Goal: Task Accomplishment & Management: Complete application form

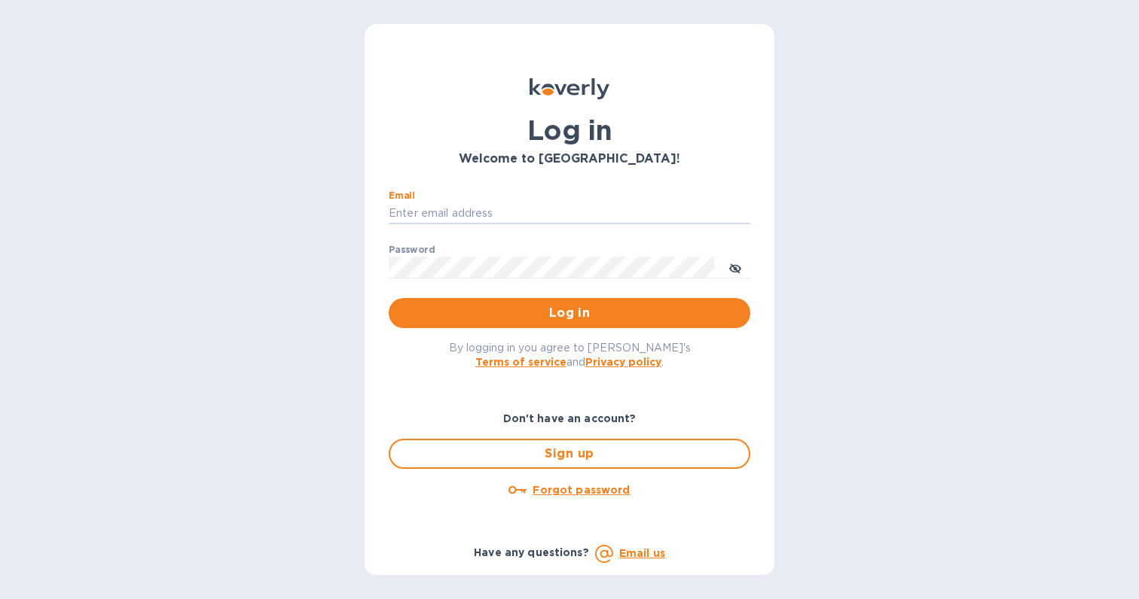
type input "micah@low77.com"
click at [569, 312] on button "Log in" at bounding box center [569, 313] width 361 height 30
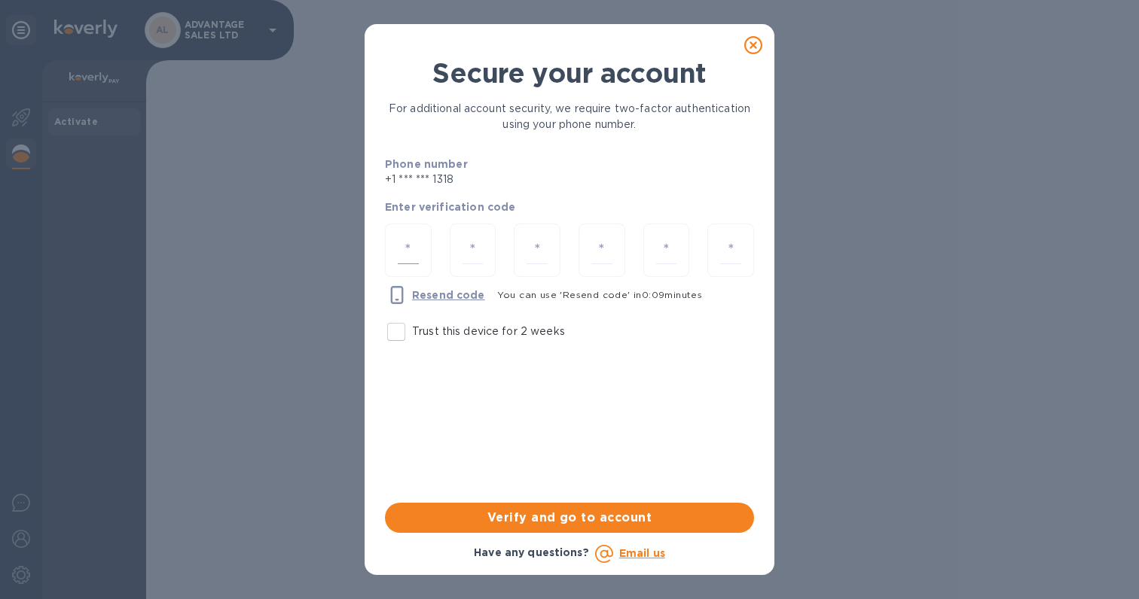
click at [410, 248] on input "number" at bounding box center [408, 250] width 21 height 28
type input "4"
type input "1"
type input "2"
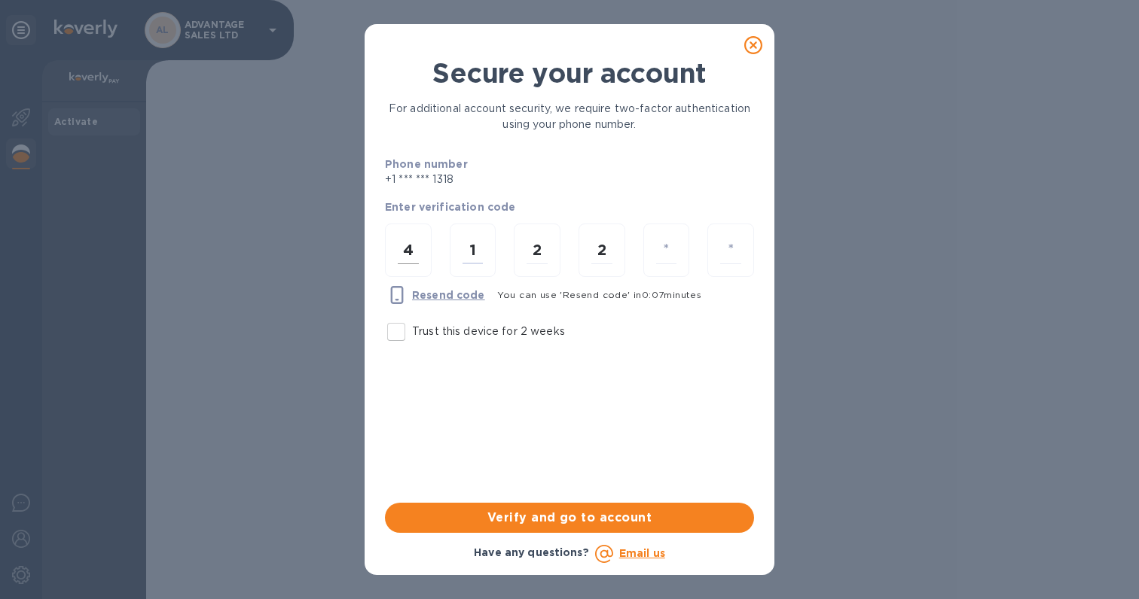
type input "6"
type input "3"
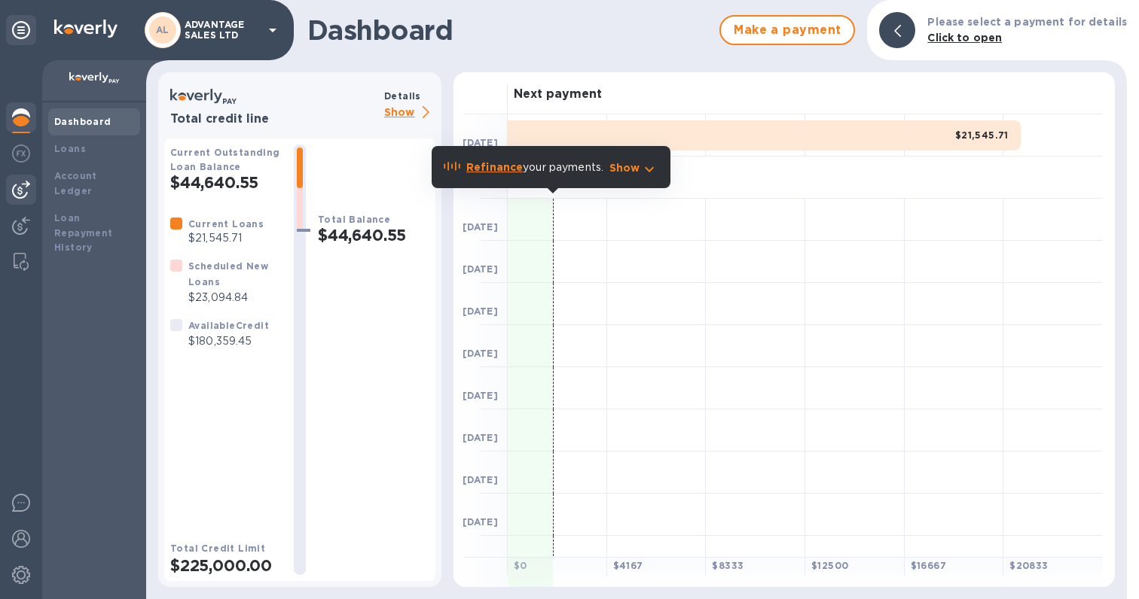
click at [19, 197] on img at bounding box center [21, 190] width 18 height 18
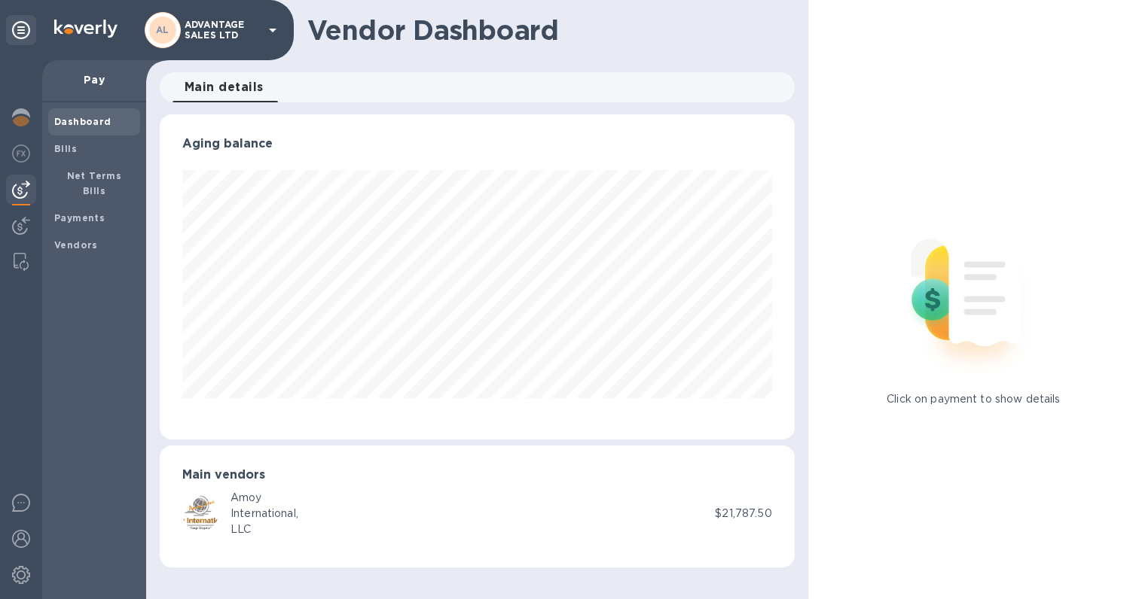
scroll to position [325, 634]
click at [78, 160] on div "Bills" at bounding box center [94, 149] width 92 height 27
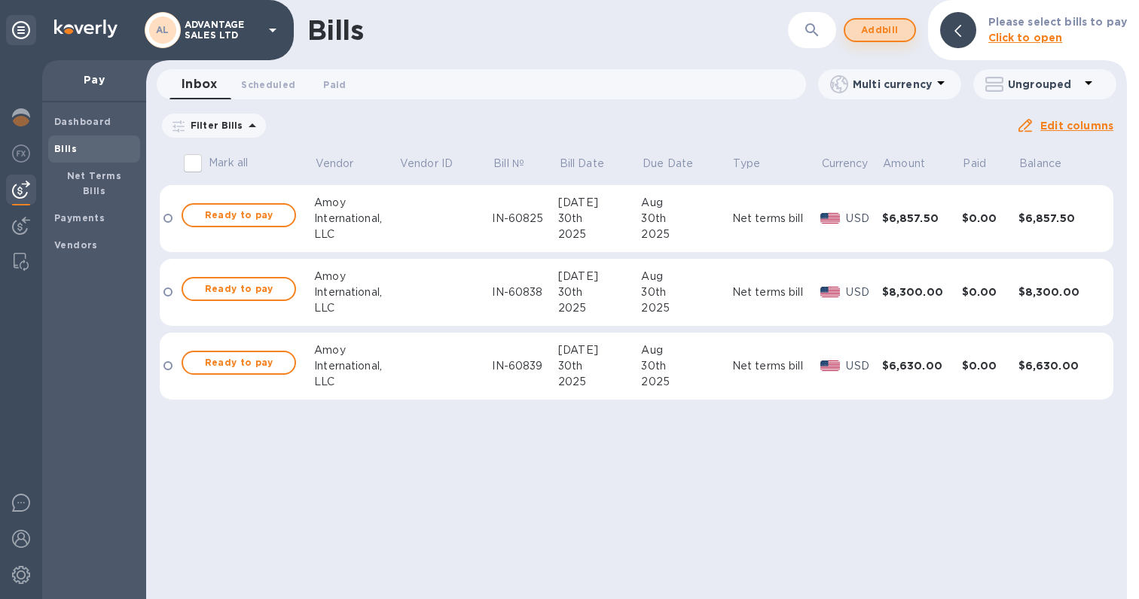
click at [864, 30] on span "Add bill" at bounding box center [879, 30] width 45 height 18
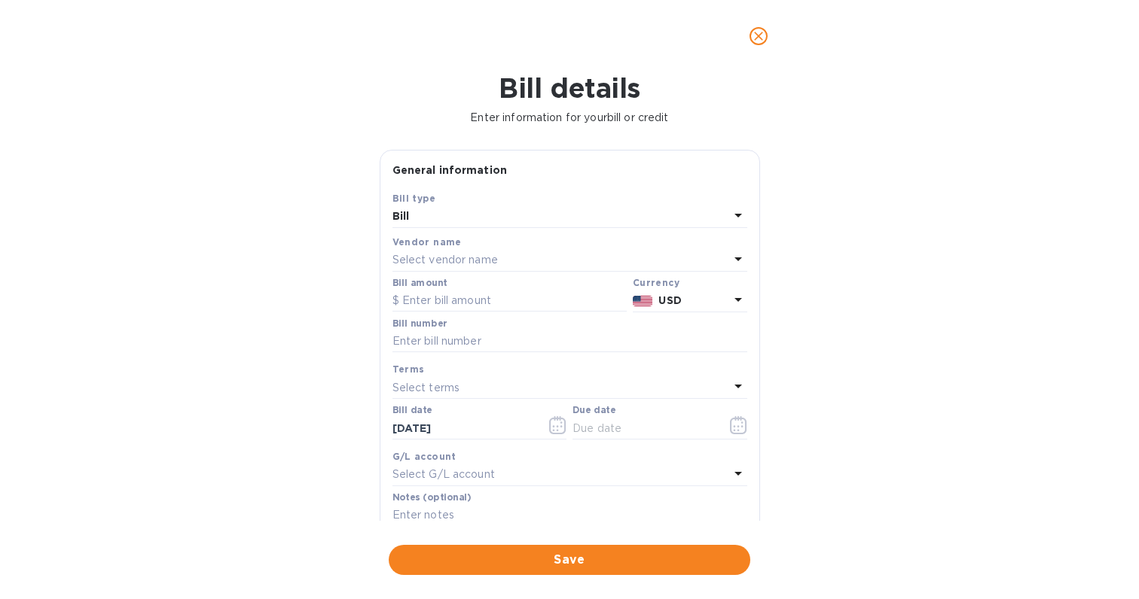
click at [486, 288] on div "Bill amount" at bounding box center [509, 295] width 234 height 35
click at [482, 293] on input "text" at bounding box center [509, 301] width 234 height 23
paste input "2,550.00"
type input "2,550.00"
click at [462, 252] on p "Select vendor name" at bounding box center [444, 260] width 105 height 16
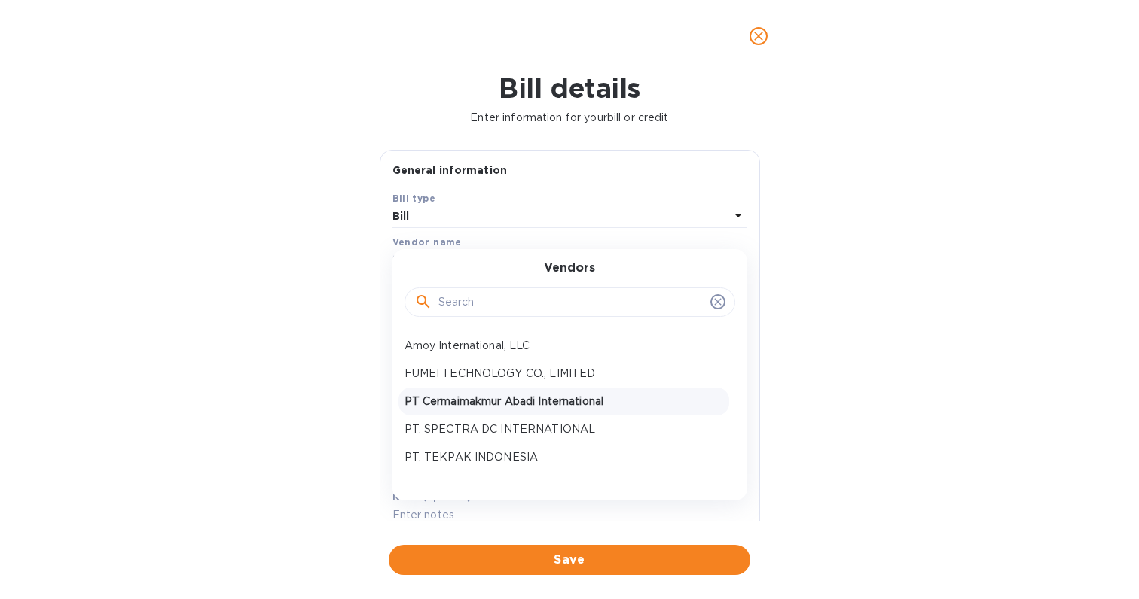
click at [474, 398] on p "PT Cermaimakmur Abadi International" at bounding box center [563, 402] width 319 height 16
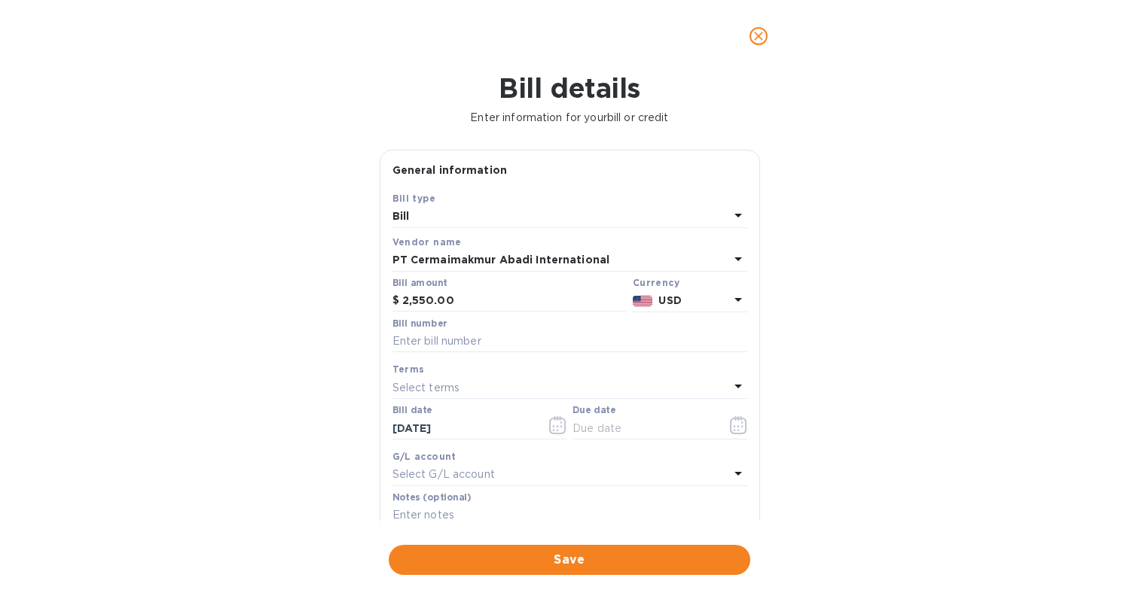
click at [645, 383] on div "Select terms" at bounding box center [560, 387] width 337 height 21
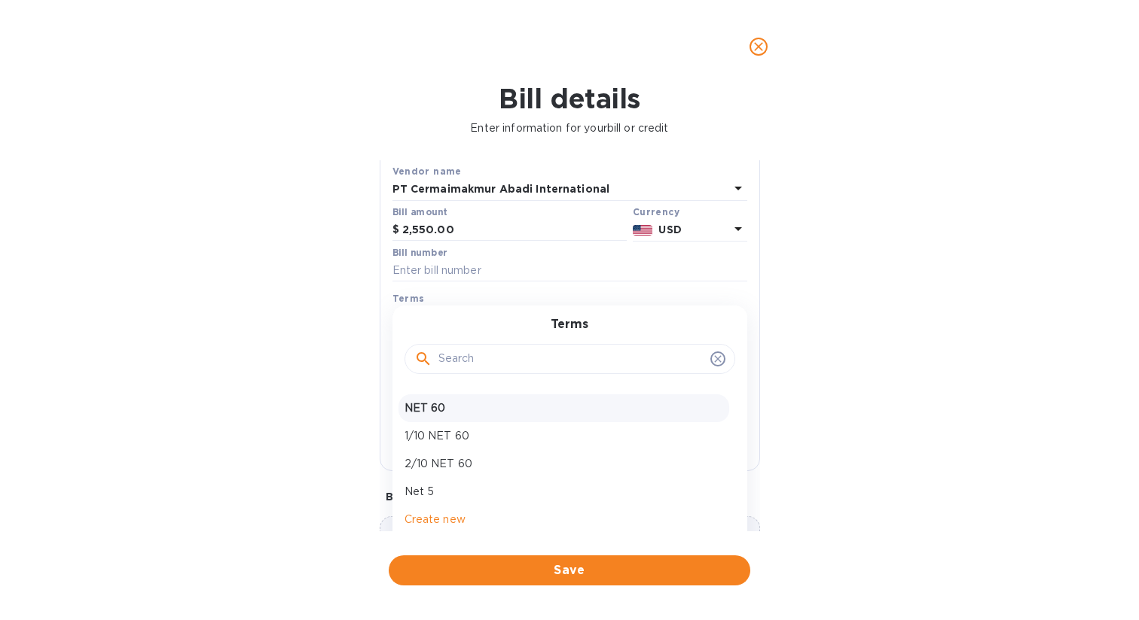
scroll to position [95, 0]
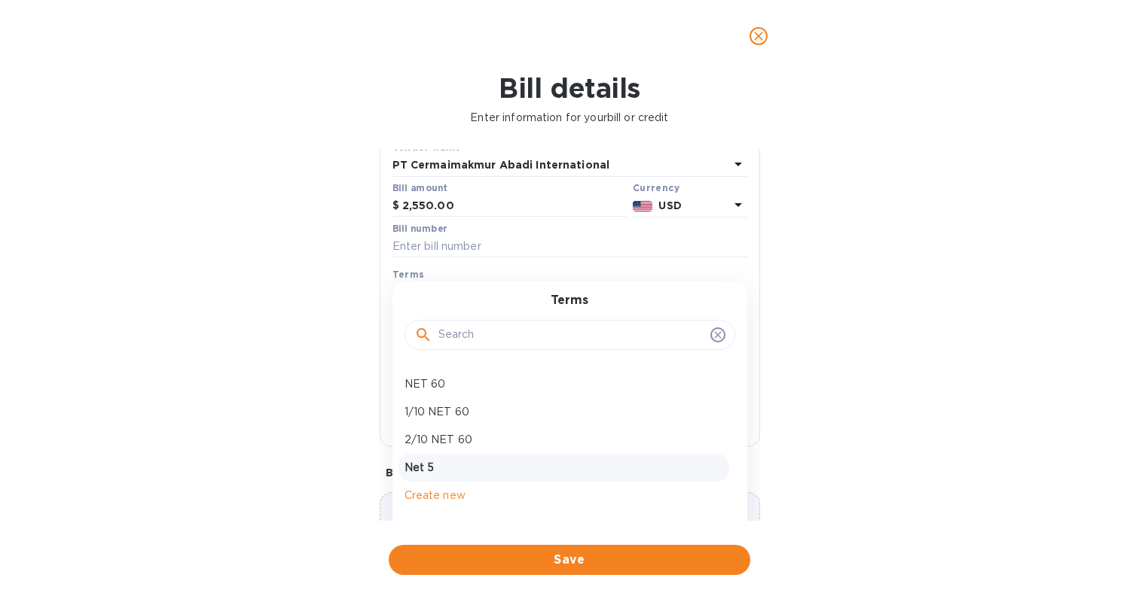
click at [445, 471] on p "Net 5" at bounding box center [563, 468] width 319 height 16
type input "[DATE]"
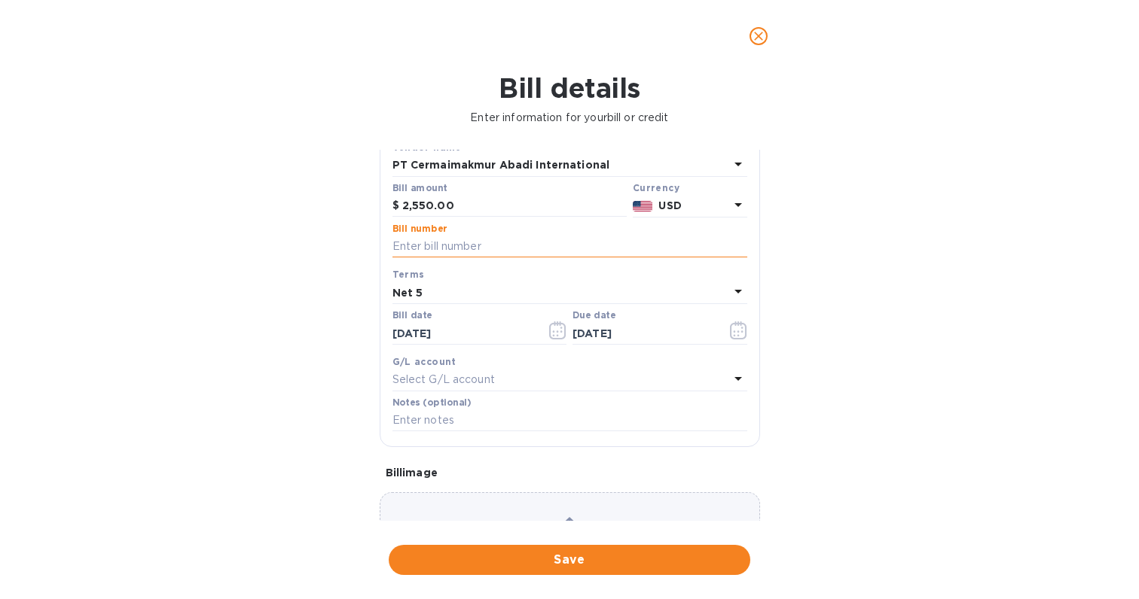
click at [460, 241] on input "text" at bounding box center [569, 247] width 355 height 23
type input "Money Plate set"
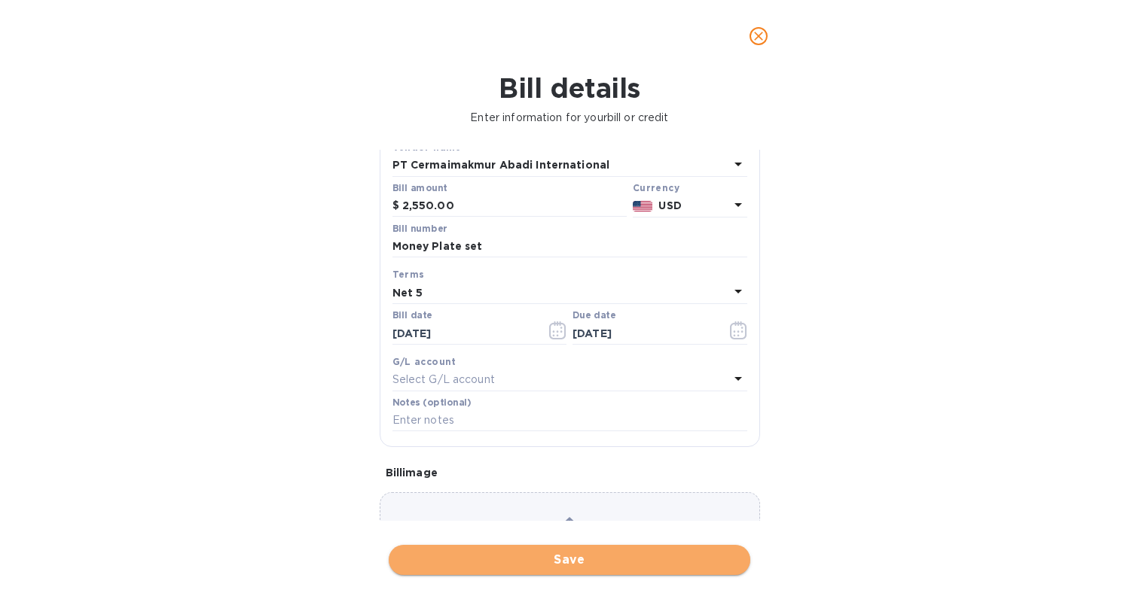
click at [568, 551] on span "Save" at bounding box center [569, 560] width 337 height 18
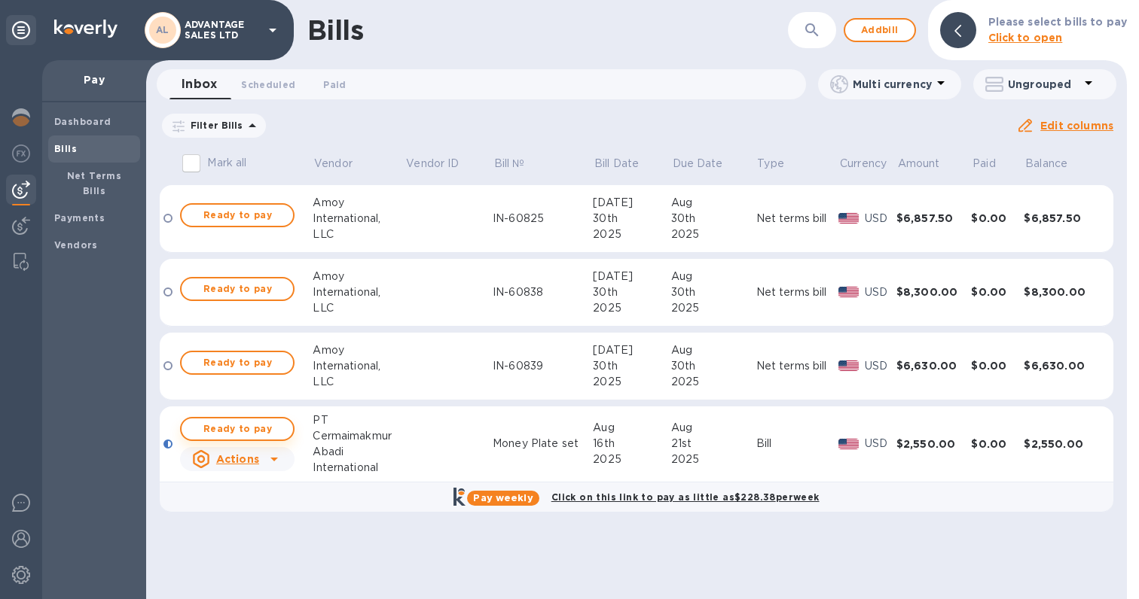
click at [245, 434] on span "Ready to pay" at bounding box center [237, 429] width 87 height 18
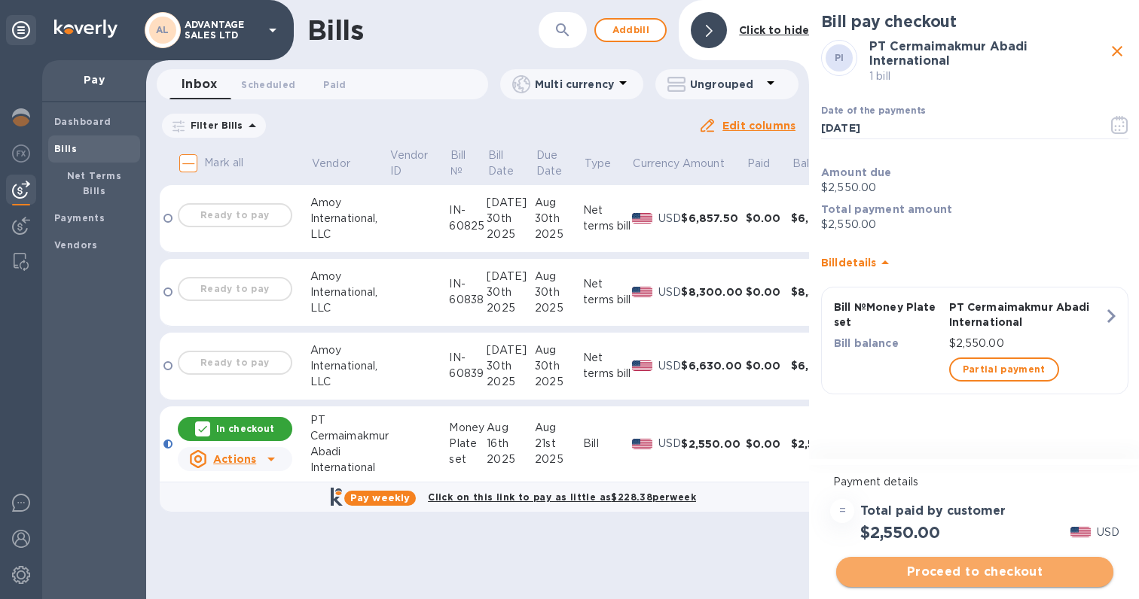
click at [987, 574] on span "Proceed to checkout" at bounding box center [974, 572] width 253 height 18
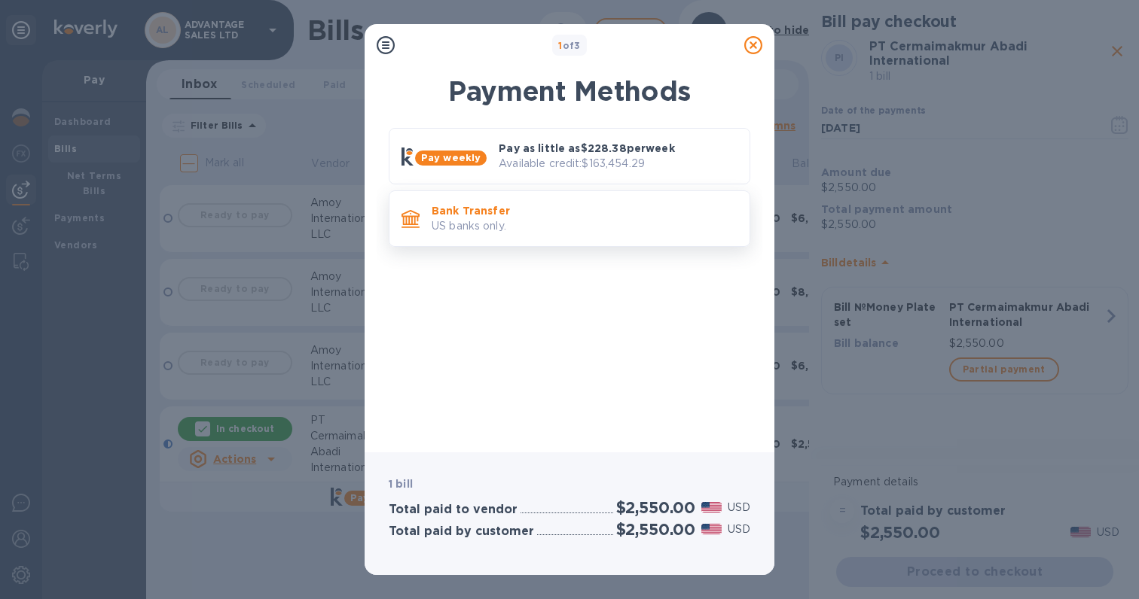
click at [521, 220] on p "US banks only." at bounding box center [584, 226] width 306 height 16
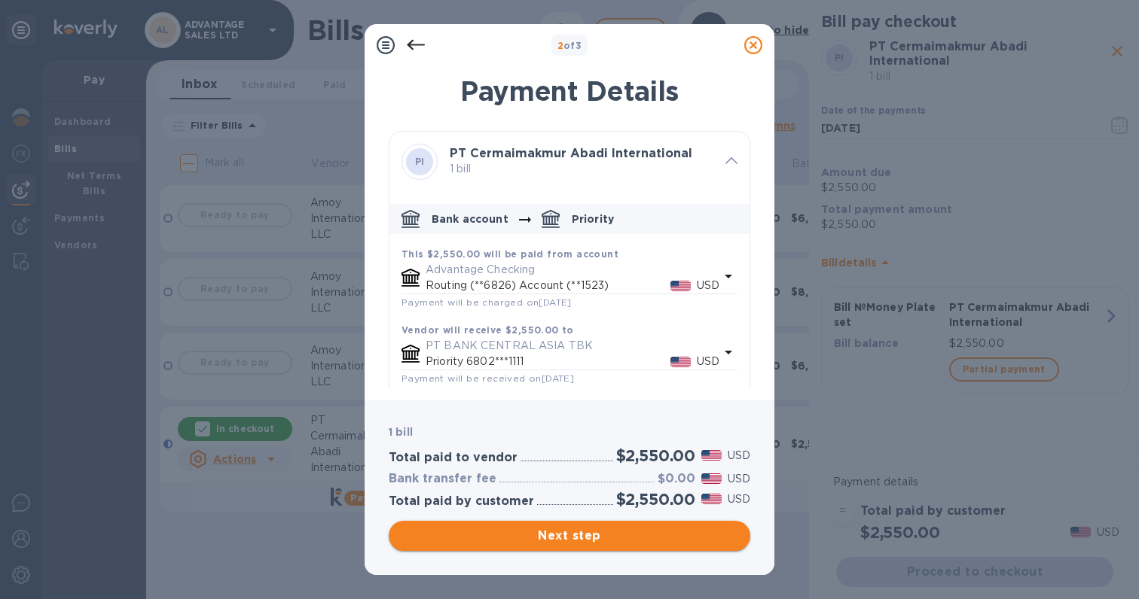
click at [560, 532] on span "Next step" at bounding box center [569, 536] width 337 height 18
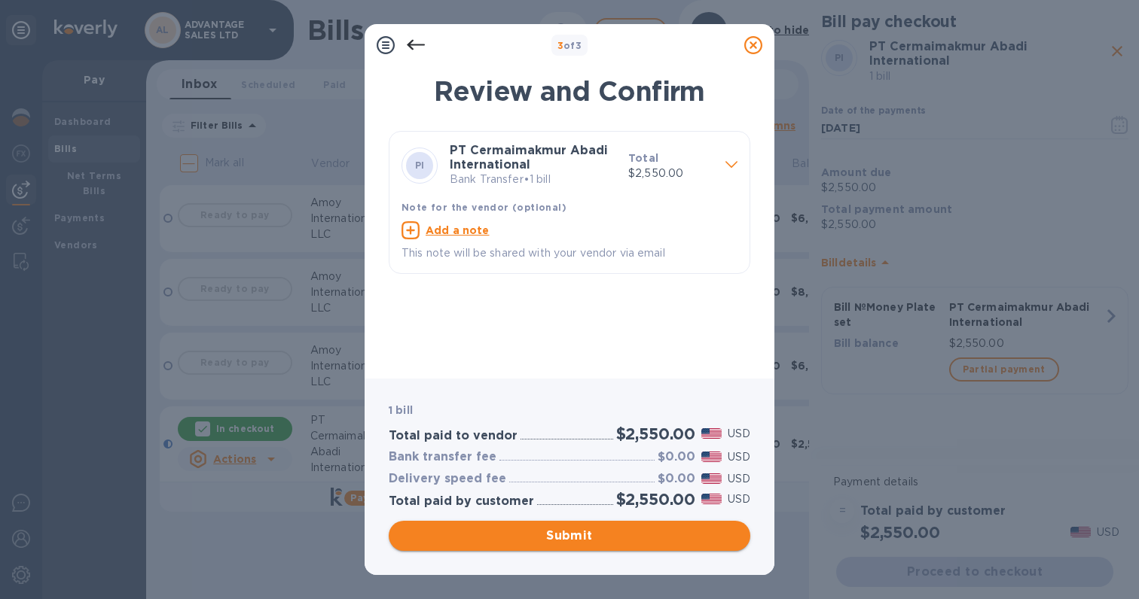
click at [559, 541] on span "Submit" at bounding box center [569, 536] width 337 height 18
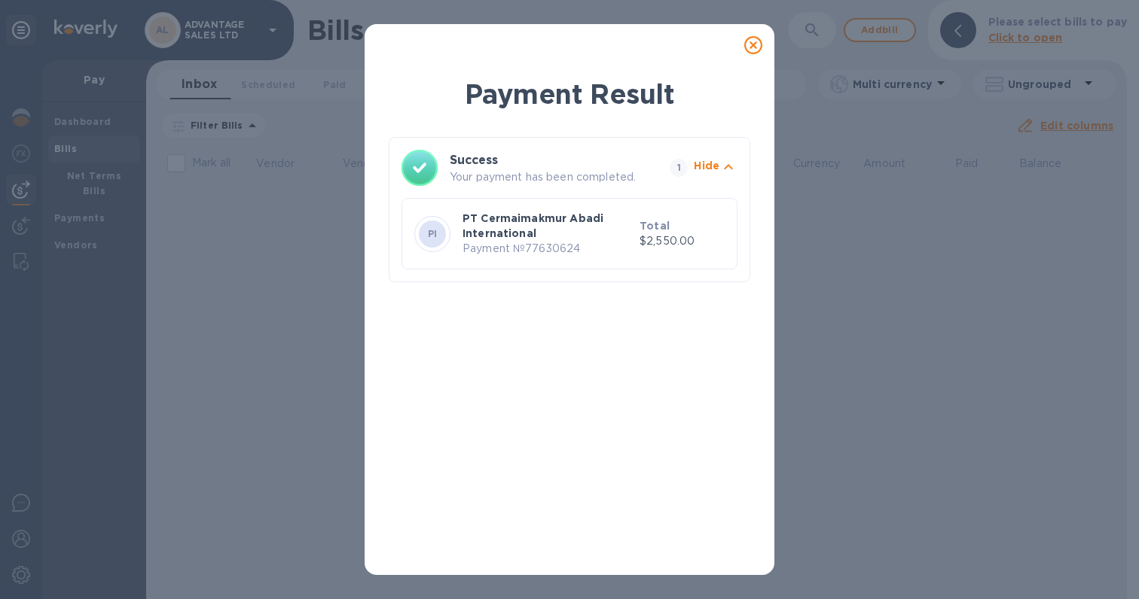
click at [756, 45] on icon at bounding box center [753, 45] width 18 height 18
